Goal: Find contact information: Find contact information

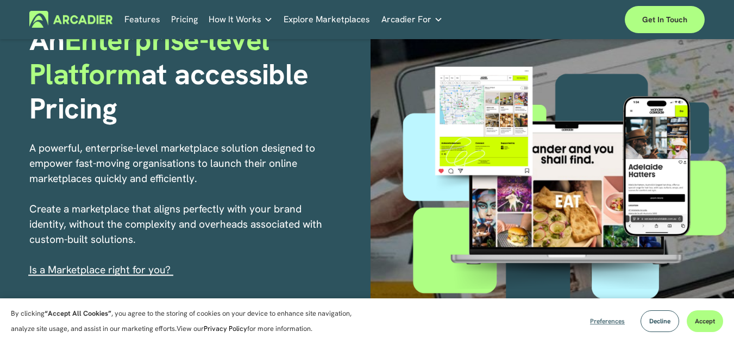
scroll to position [109, 0]
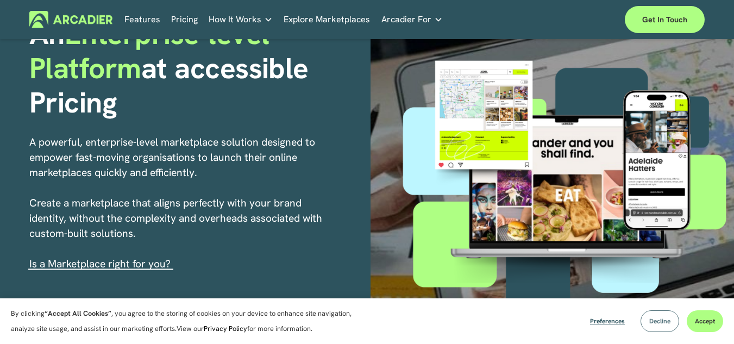
click at [646, 322] on button "Decline" at bounding box center [660, 321] width 39 height 22
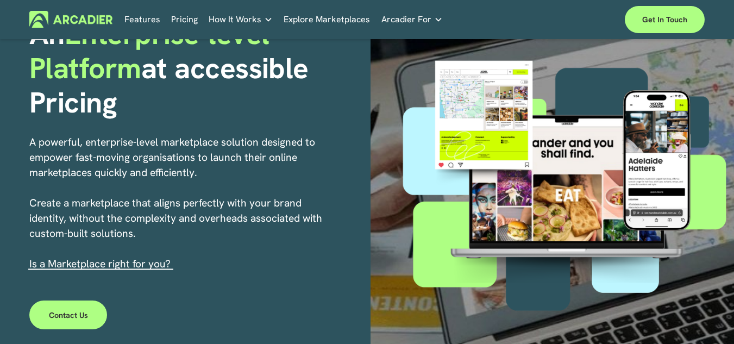
click at [0, 0] on h5 "About Us" at bounding box center [0, 0] width 0 height 0
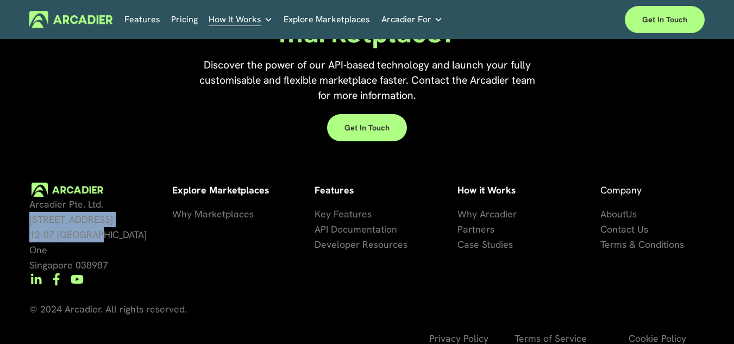
drag, startPoint x: 0, startPoint y: 0, endPoint x: 133, endPoint y: 224, distance: 261.0
click at [133, 224] on span "Arcadier Pte. Ltd. 7 Temasek Boulevard 12-07 Suntec Tower One Singapore 038987" at bounding box center [89, 234] width 120 height 73
copy span "7 Temasek Boulevard 12-07 Suntec Tower One"
click at [616, 208] on span "About" at bounding box center [613, 214] width 26 height 12
